Goal: Connect with others: Connect with others

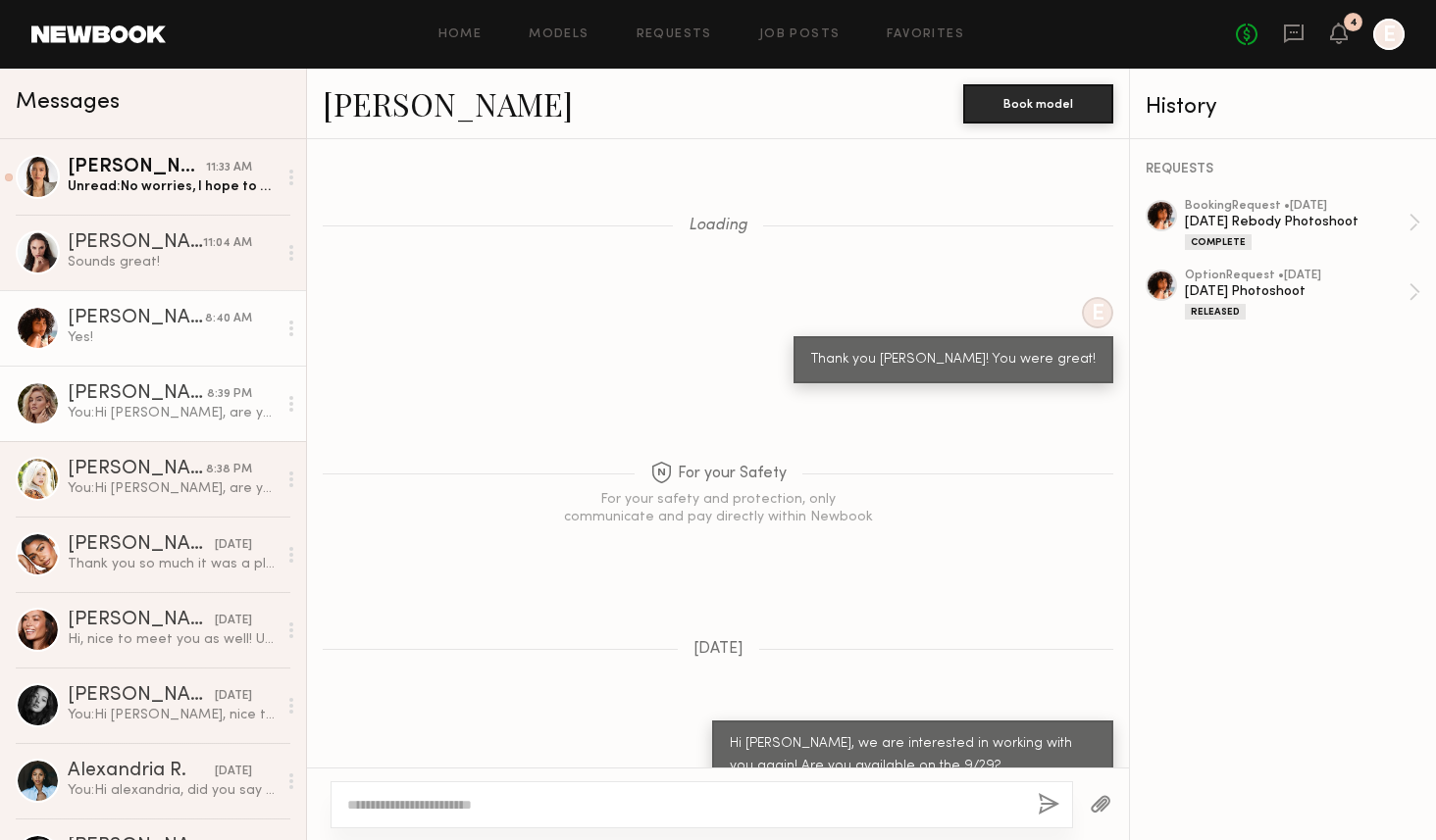
scroll to position [1636, 0]
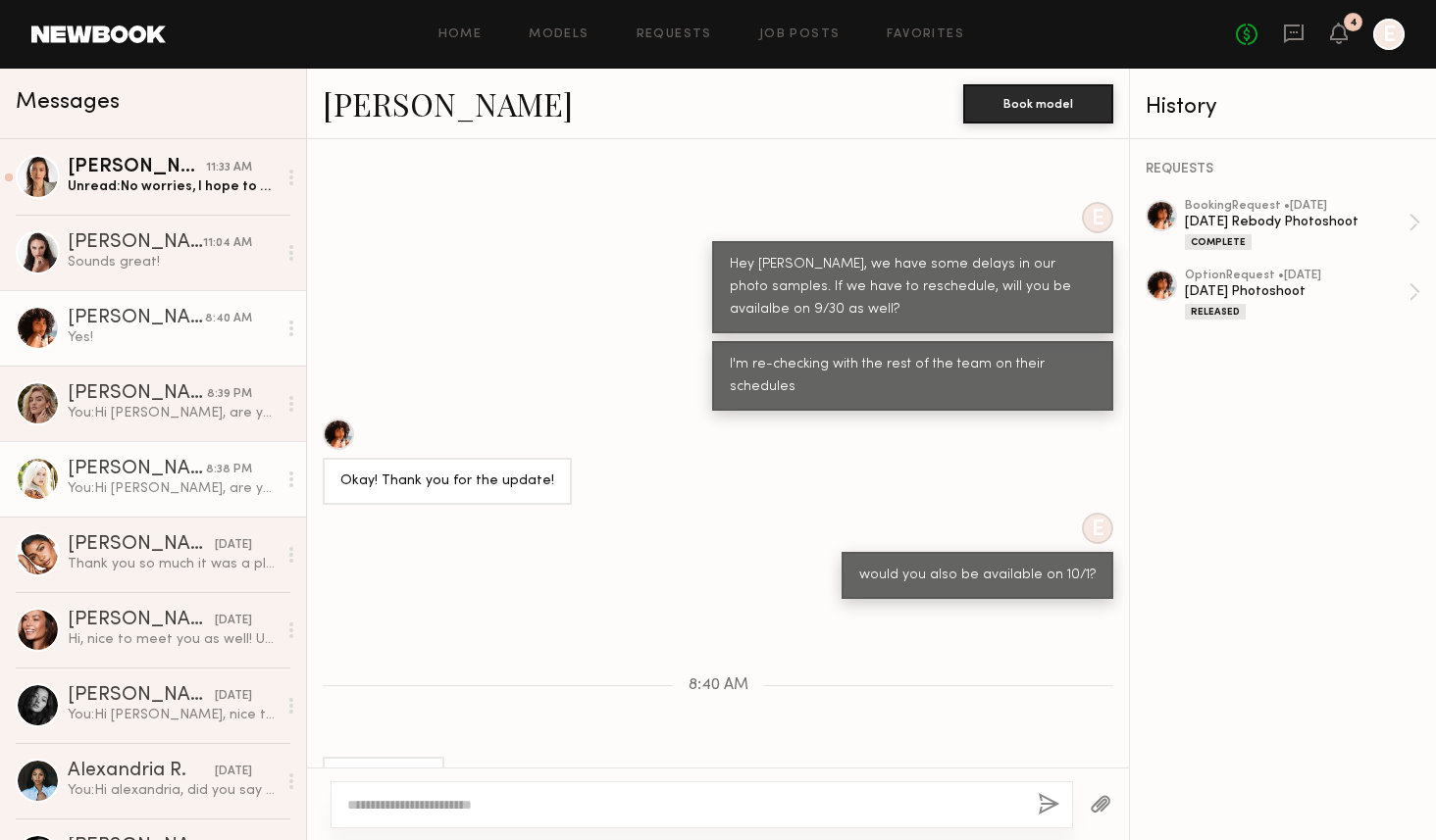
click at [128, 501] on link "Brielle S. 8:38 PM You: Hi Brielle, are you available for a 4hr shoot on 10/1? …" at bounding box center [153, 479] width 306 height 75
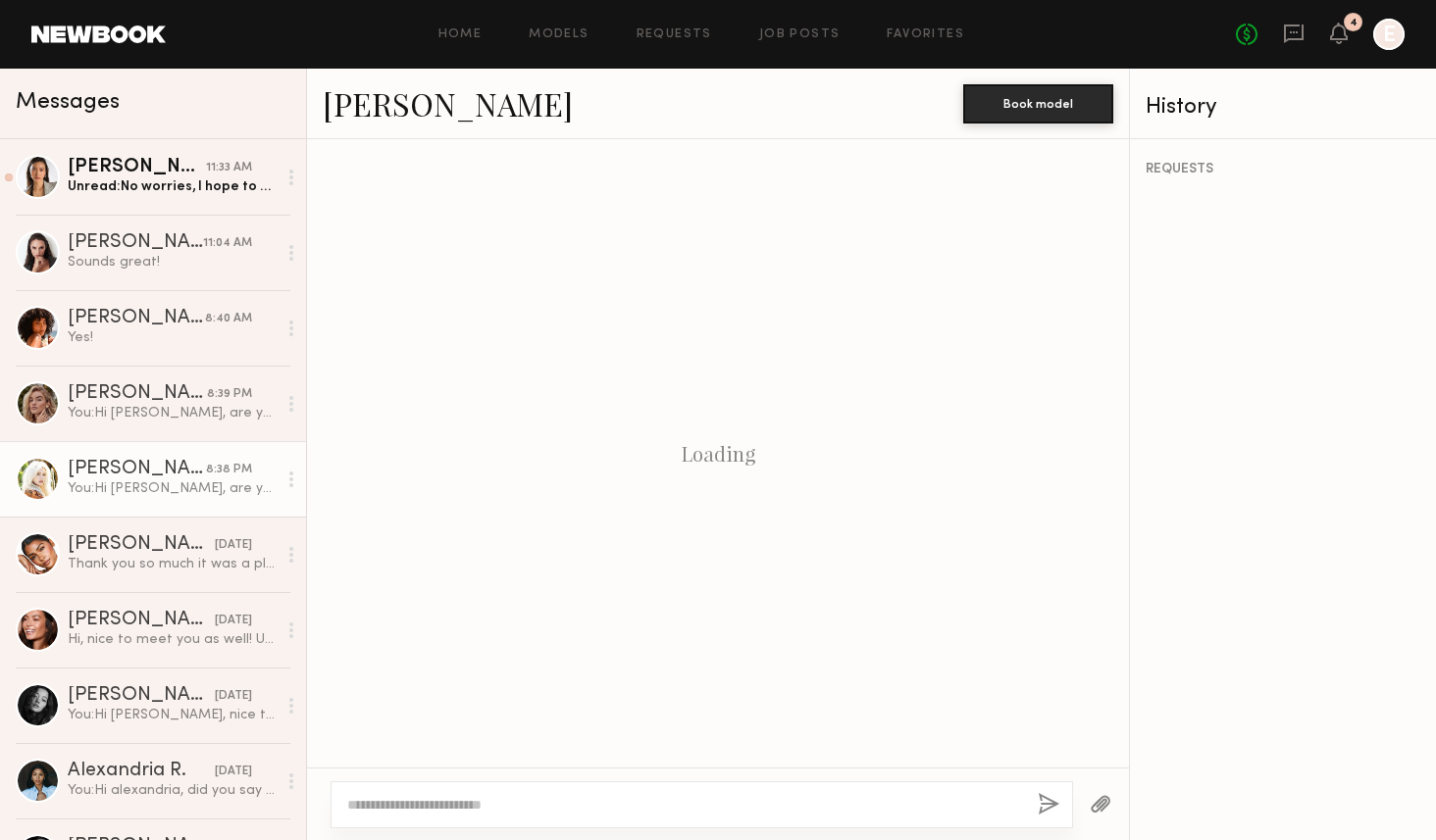
scroll to position [219, 0]
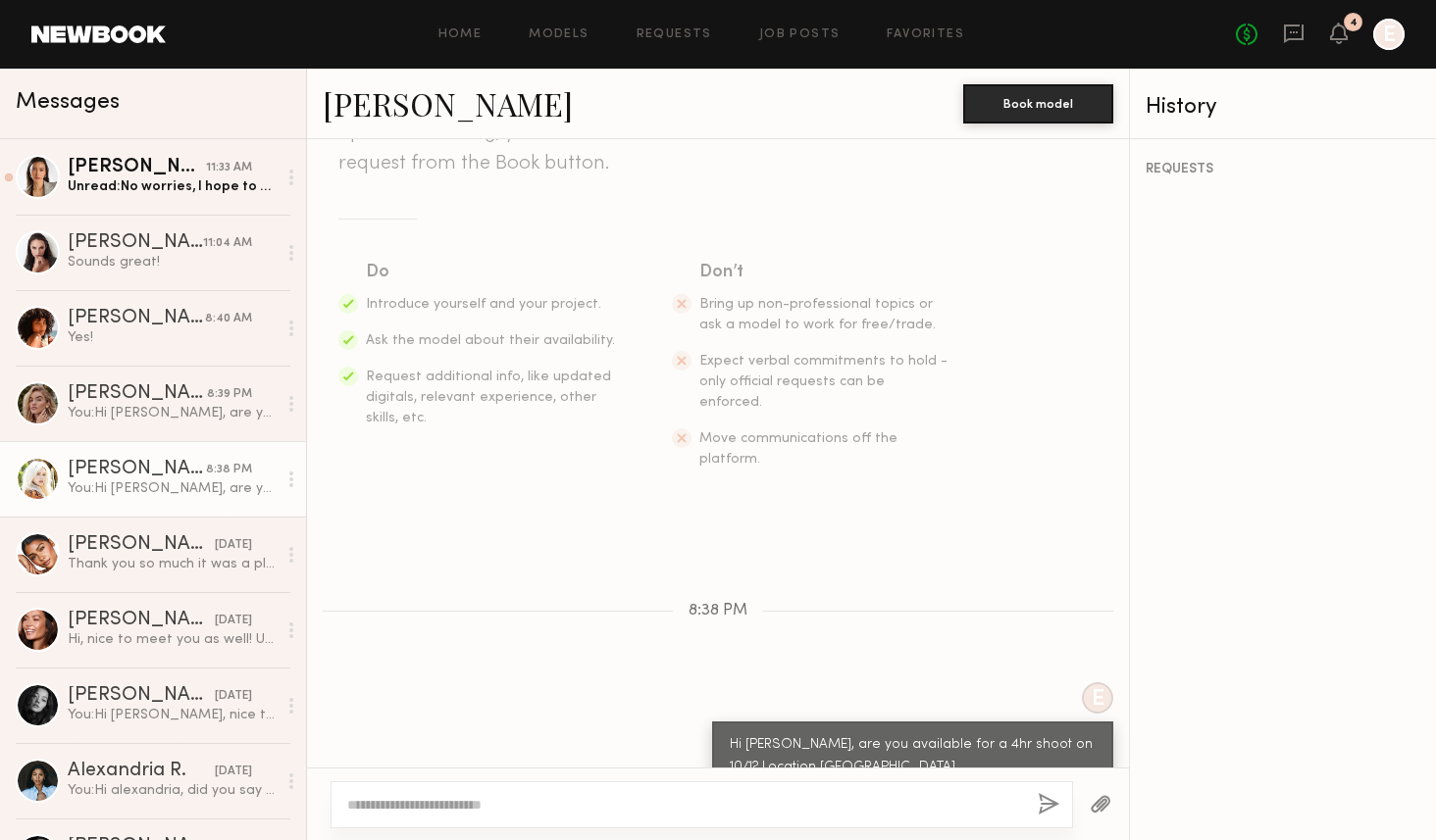
click at [396, 89] on link "Brielle S." at bounding box center [447, 103] width 250 height 42
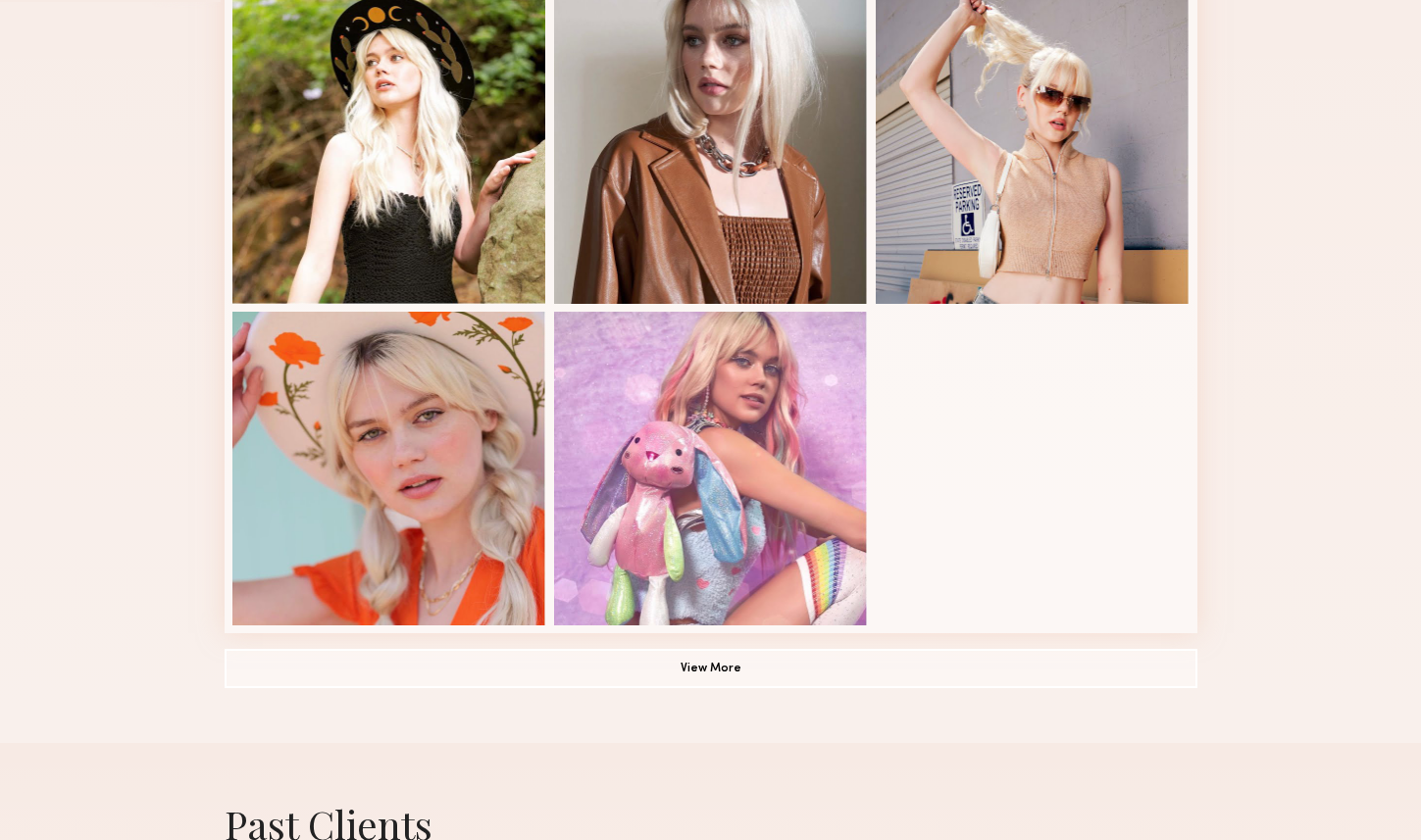
scroll to position [1472, 0]
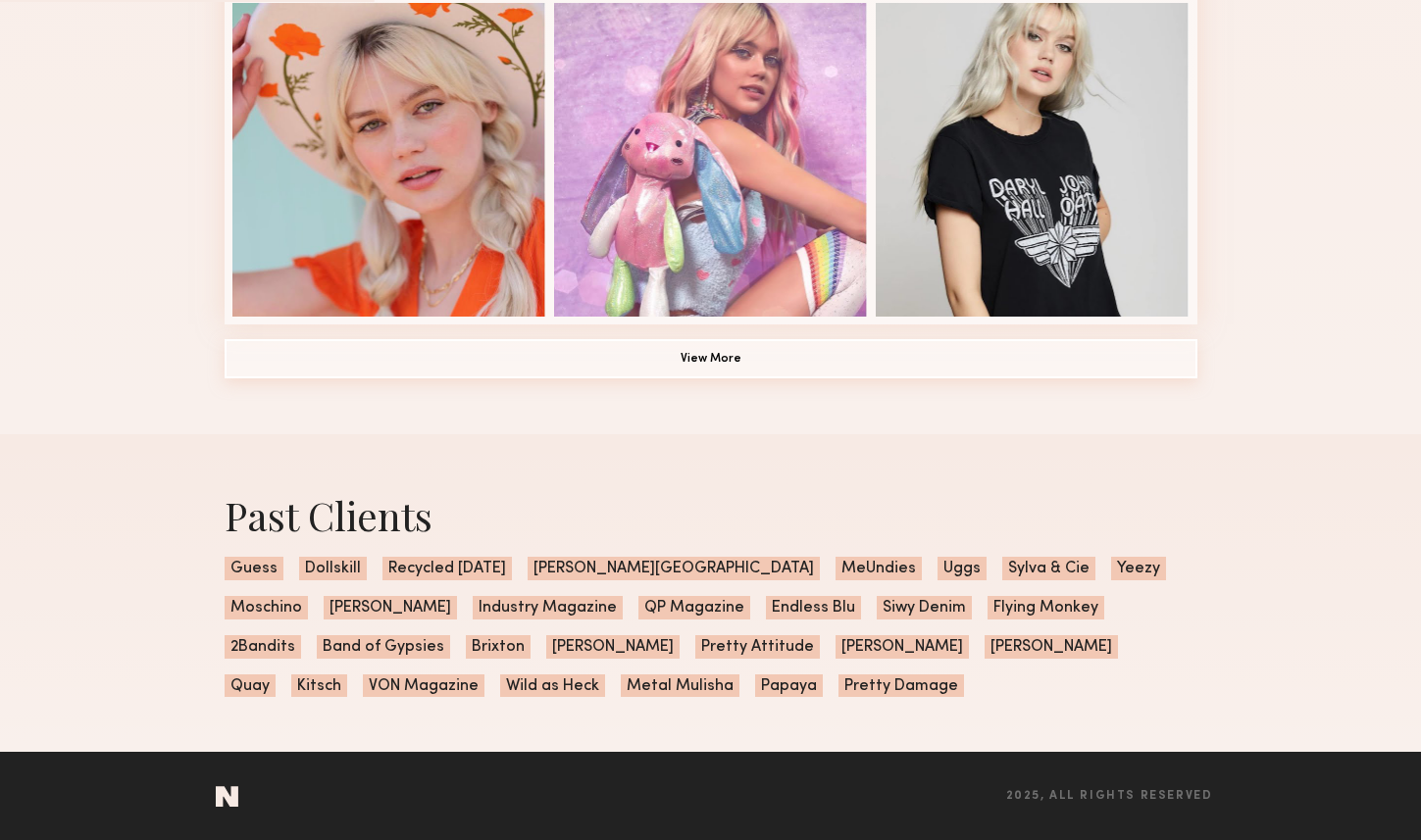
click at [726, 376] on button "View More" at bounding box center [710, 359] width 973 height 39
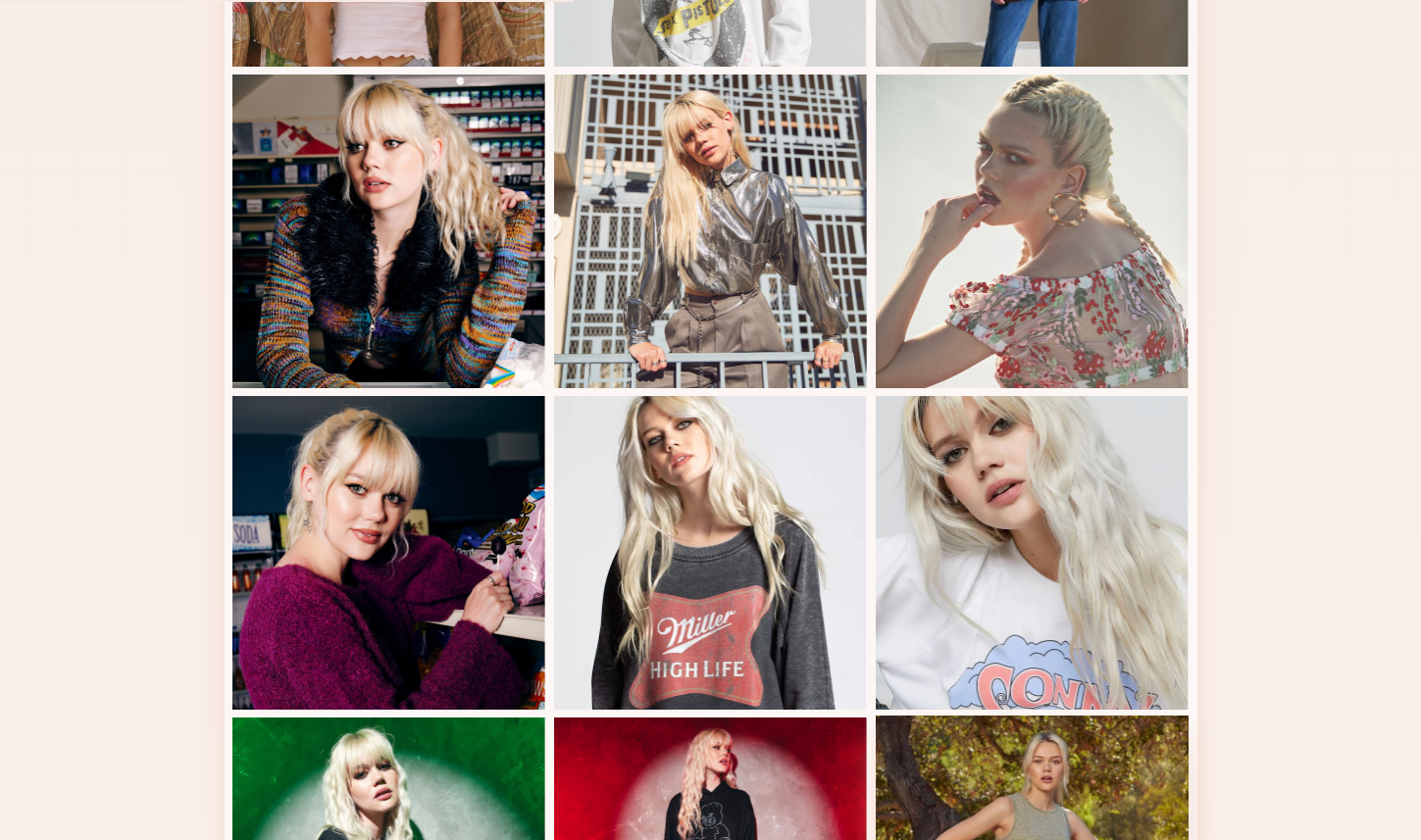
scroll to position [2436, 0]
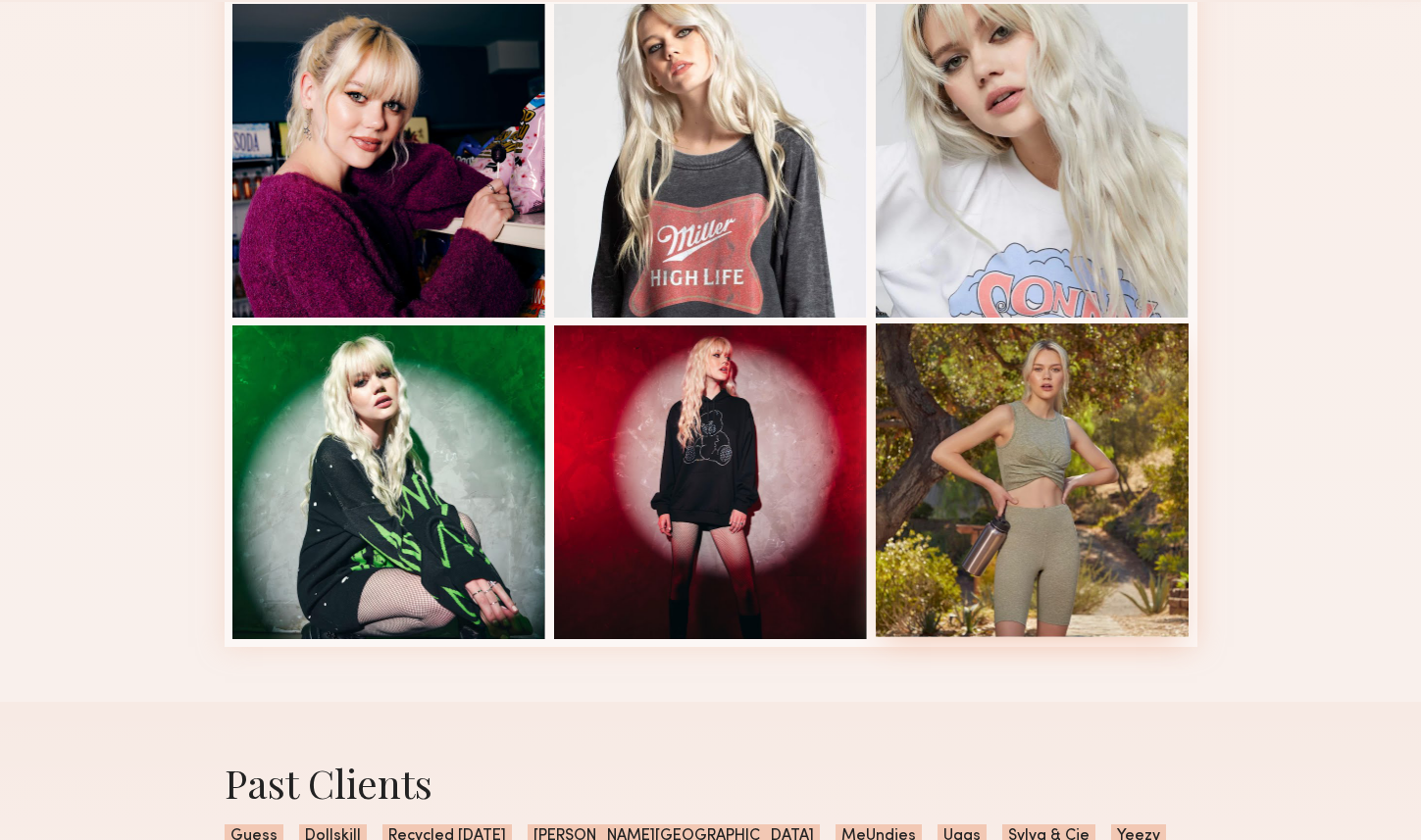
click at [1095, 455] on div at bounding box center [1033, 481] width 314 height 314
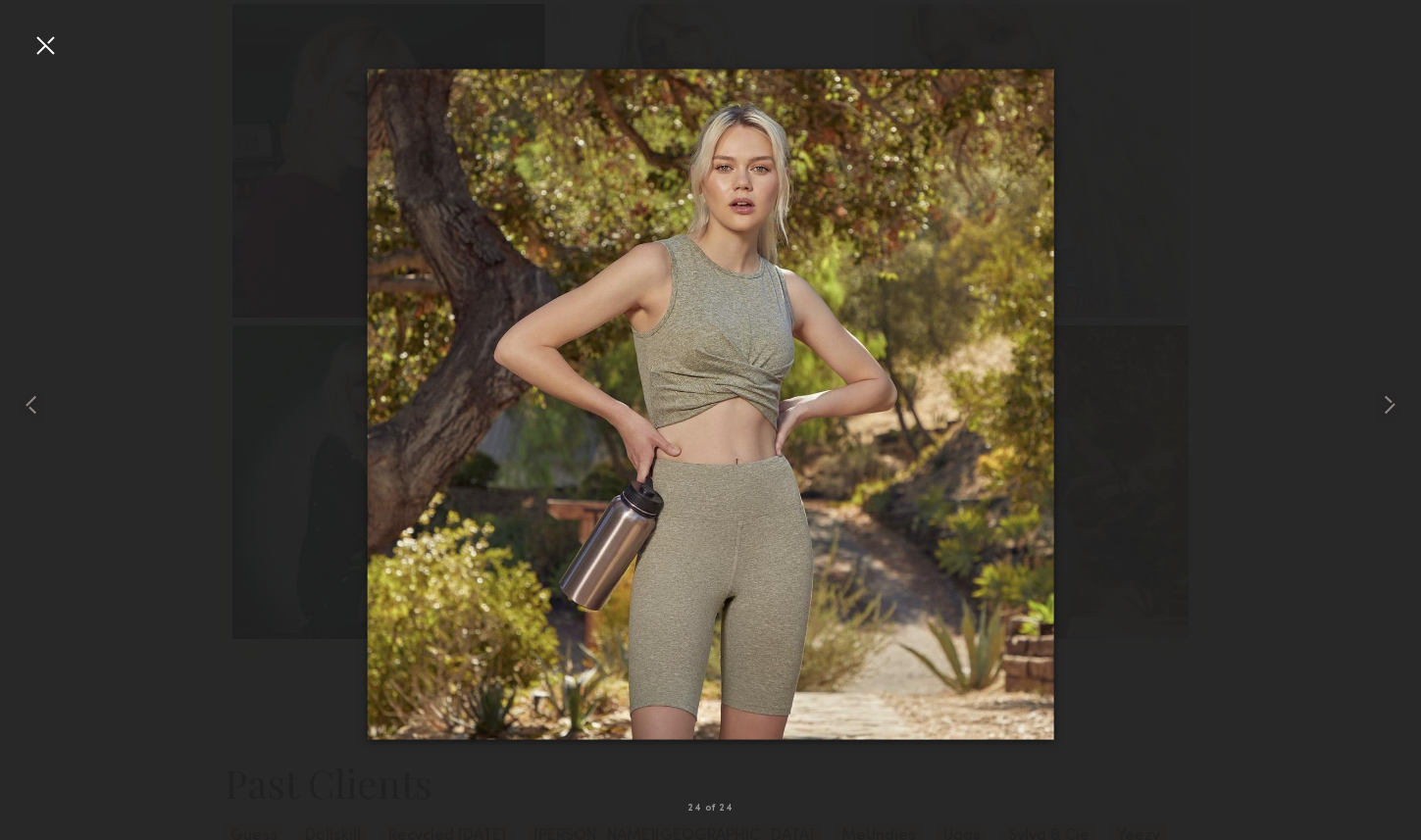
click at [1255, 299] on div at bounding box center [710, 405] width 1421 height 746
click at [44, 56] on div at bounding box center [45, 45] width 32 height 32
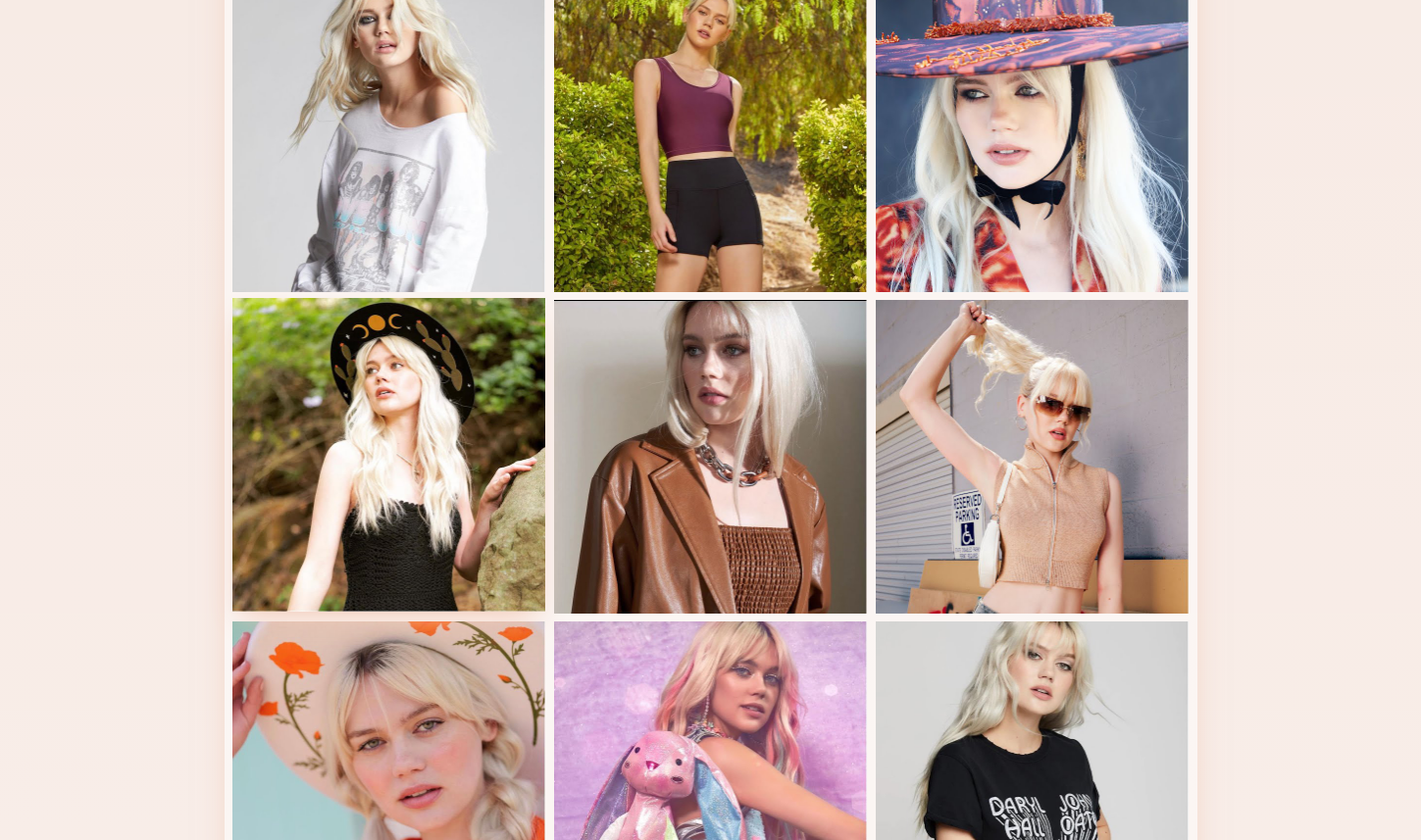
scroll to position [668, 0]
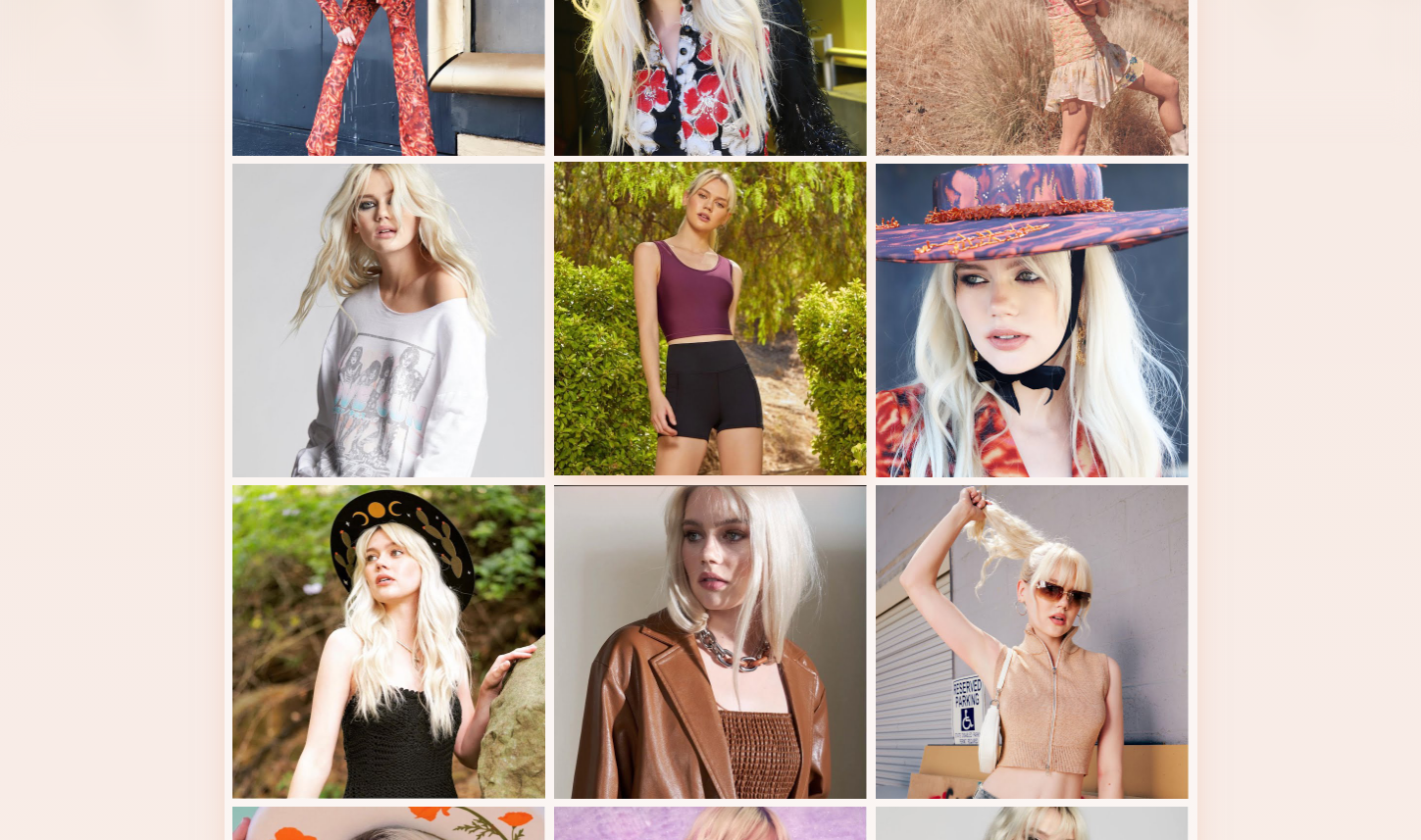
click at [770, 308] on div at bounding box center [711, 319] width 314 height 314
